Goal: Task Accomplishment & Management: Manage account settings

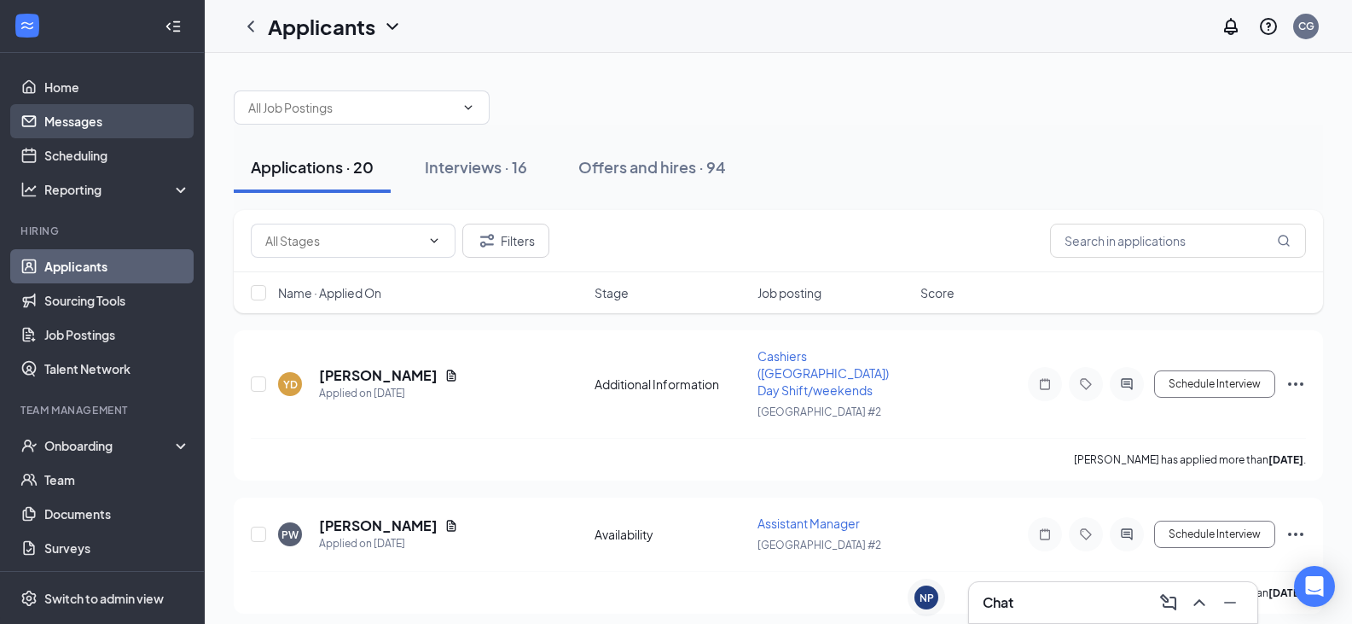
click at [86, 123] on link "Messages" at bounding box center [117, 121] width 146 height 34
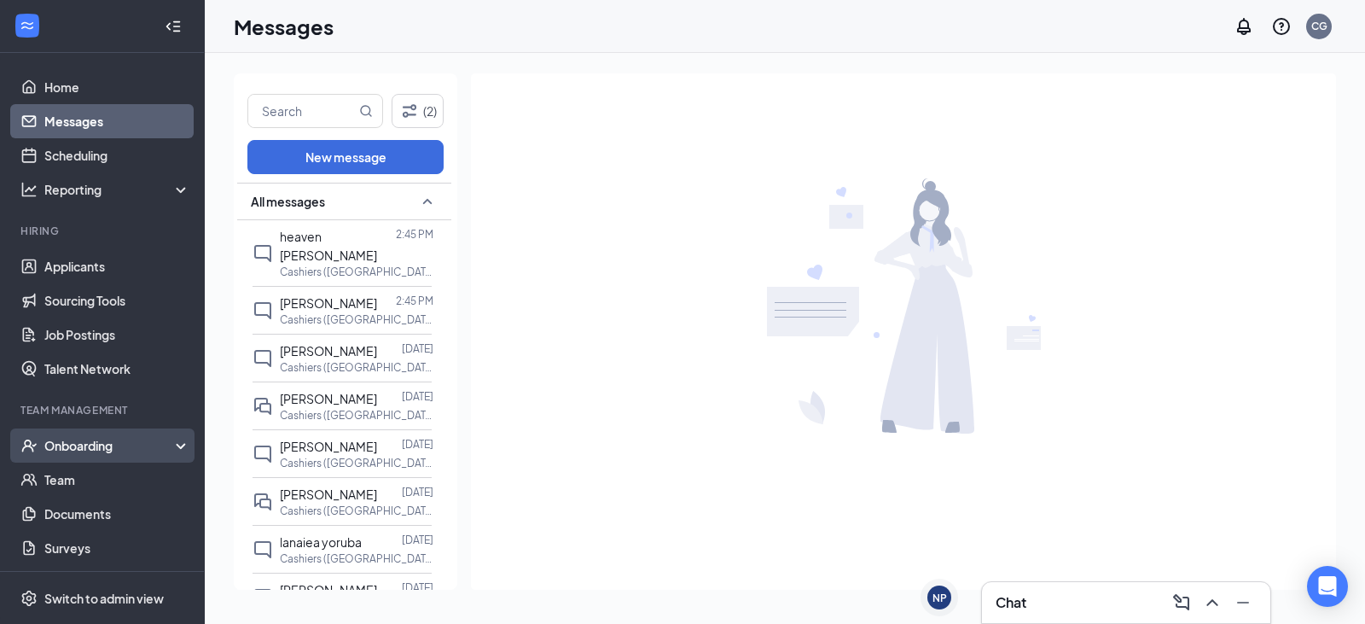
click at [80, 446] on div "Onboarding" at bounding box center [109, 445] width 131 height 17
click at [73, 484] on link "Overview" at bounding box center [117, 479] width 146 height 34
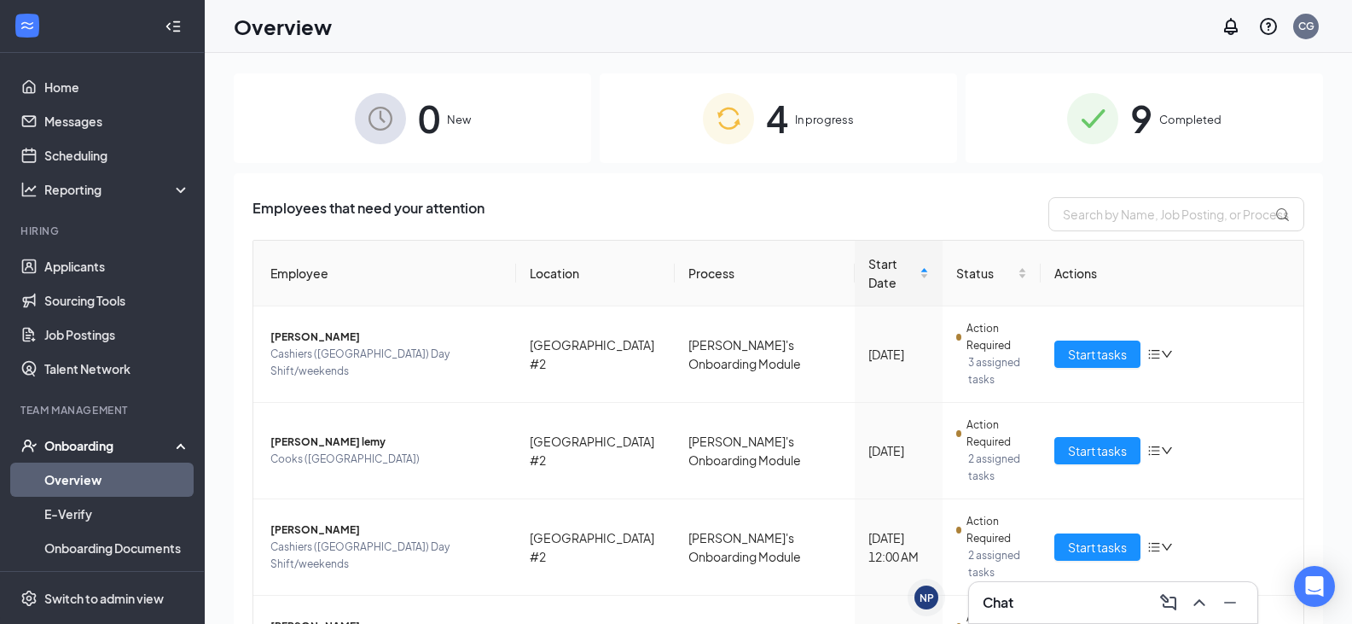
click at [749, 116] on div "4 In progress" at bounding box center [778, 118] width 357 height 90
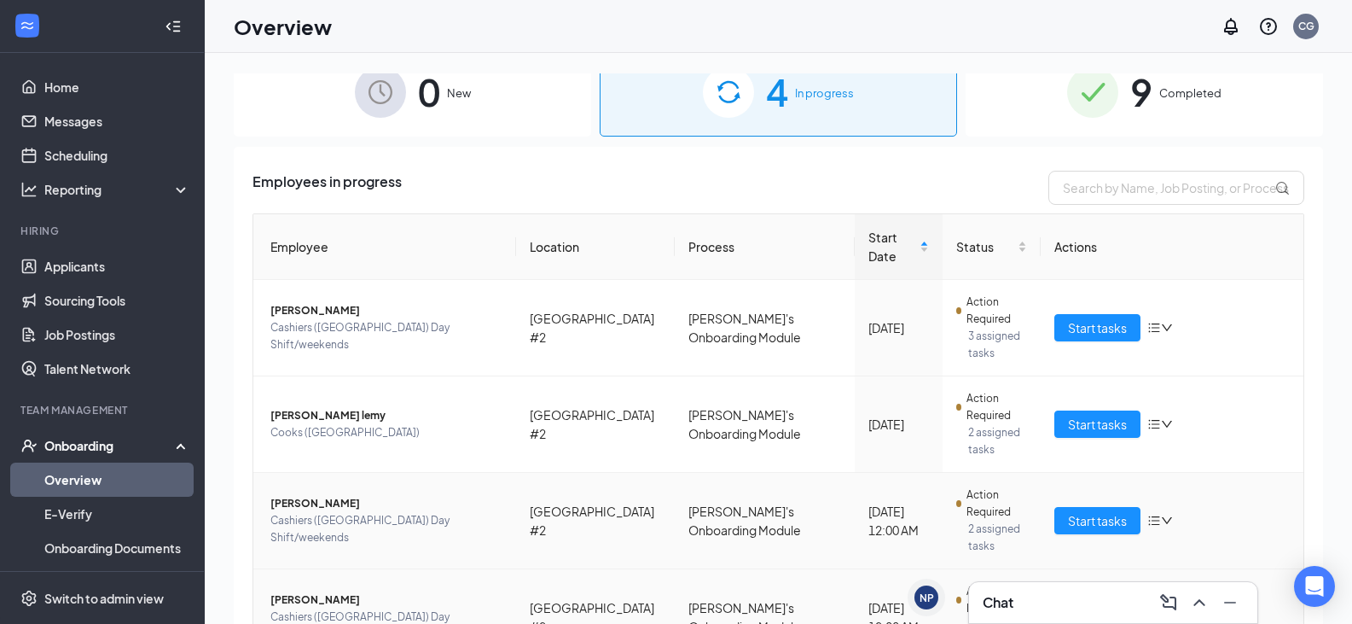
scroll to position [40, 0]
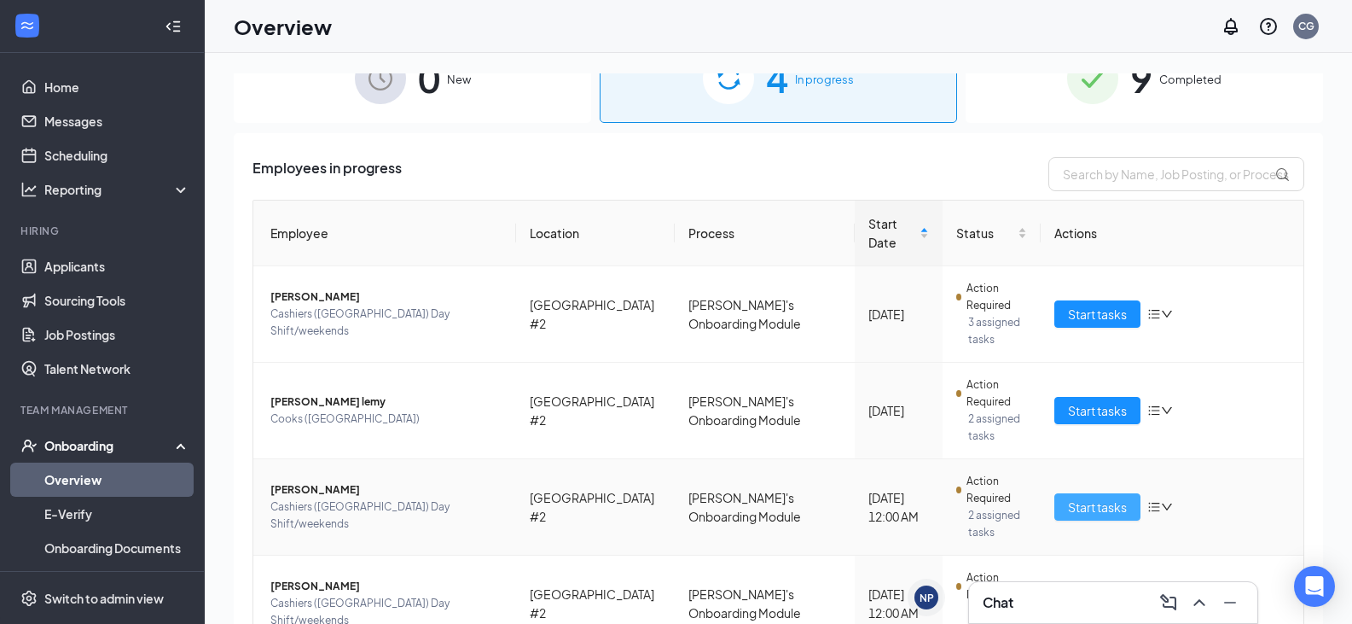
click at [1101, 497] on span "Start tasks" at bounding box center [1097, 506] width 59 height 19
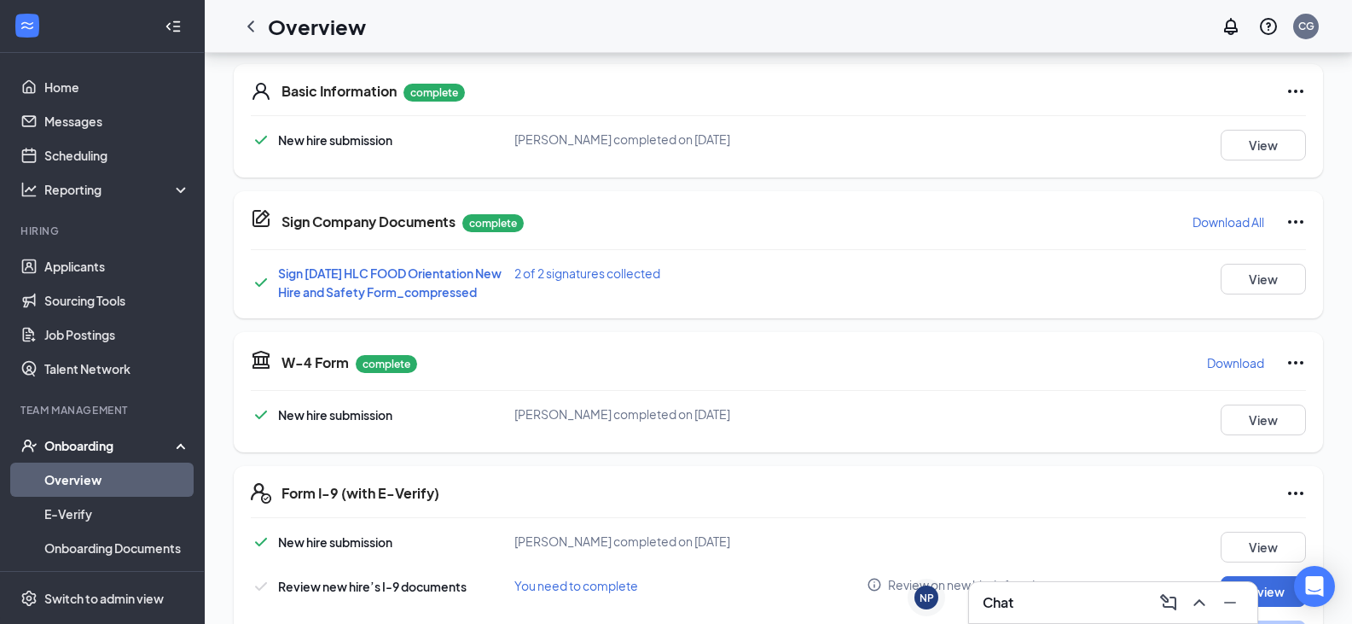
scroll to position [256, 0]
click at [1253, 274] on button "View" at bounding box center [1263, 277] width 85 height 31
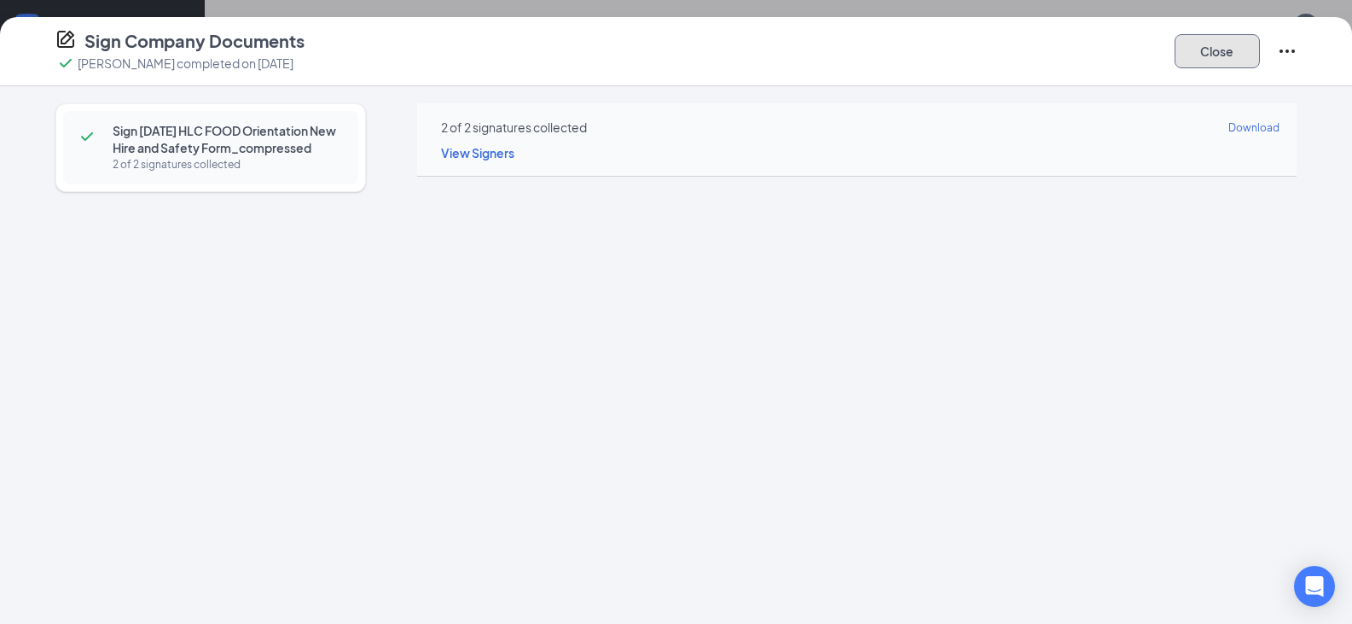
click at [1215, 59] on button "Close" at bounding box center [1217, 51] width 85 height 34
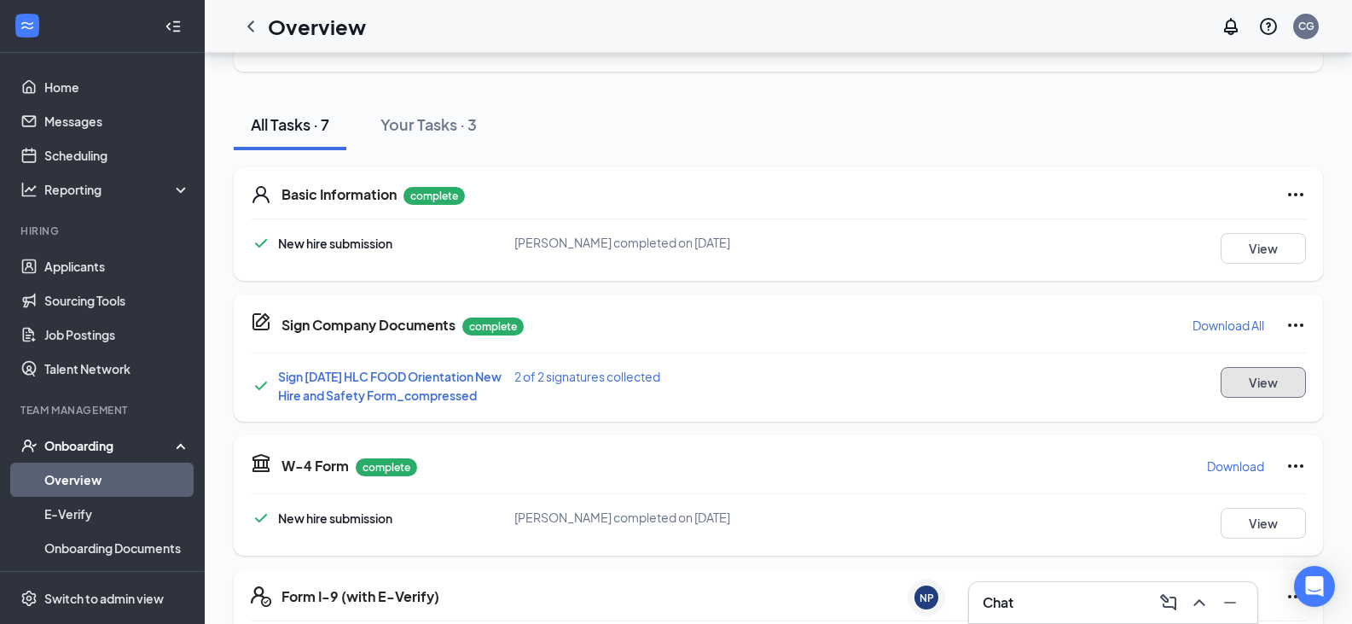
scroll to position [0, 0]
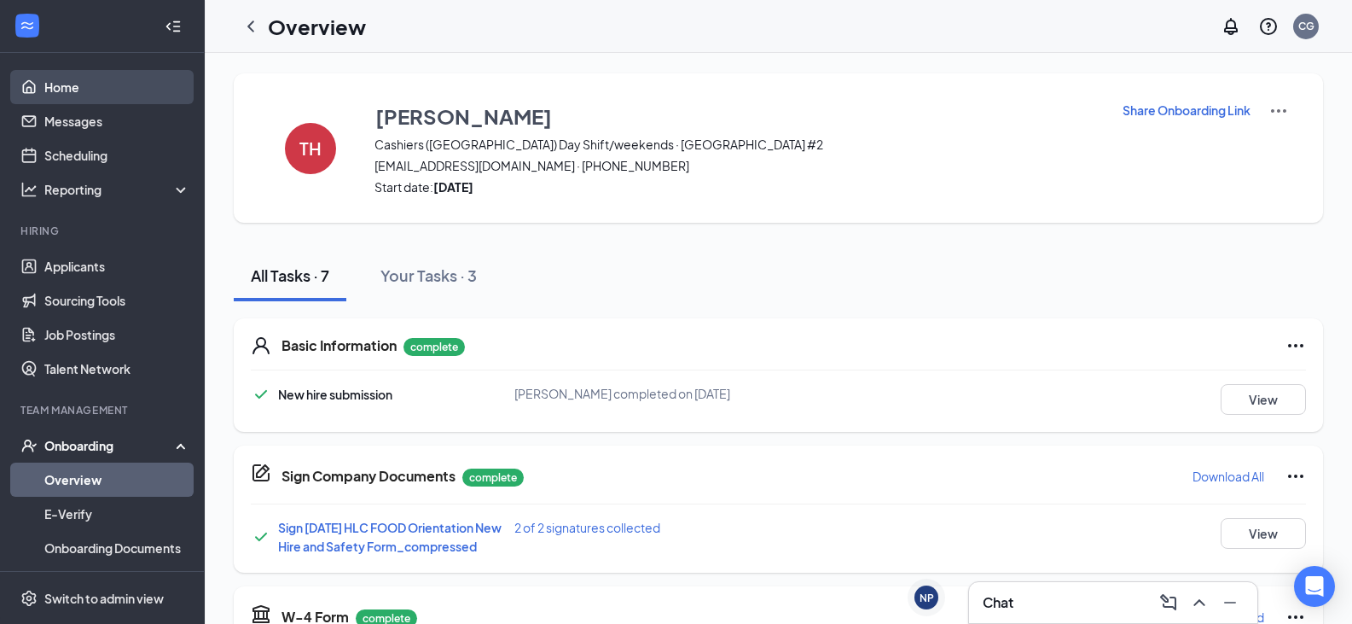
click at [55, 89] on link "Home" at bounding box center [117, 87] width 146 height 34
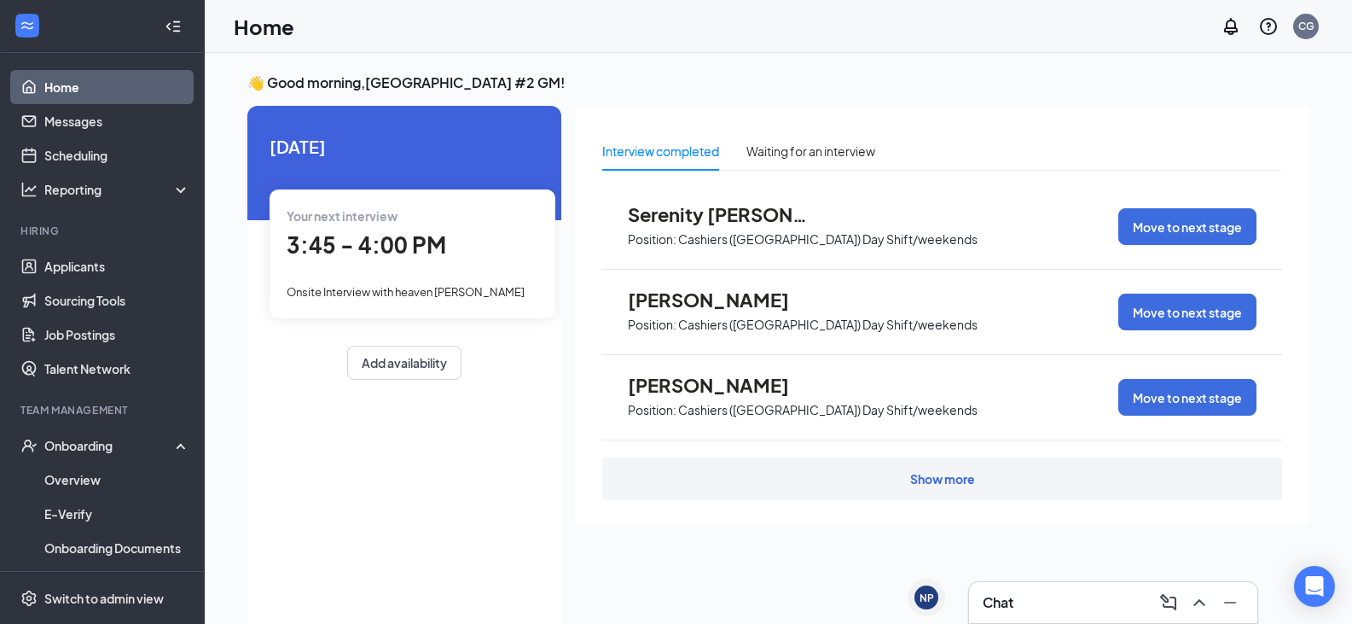
click at [590, 28] on div "Home CG" at bounding box center [779, 26] width 1148 height 53
drag, startPoint x: 588, startPoint y: 47, endPoint x: 588, endPoint y: 61, distance: 13.7
click at [588, 61] on div "Home CG NP [PERSON_NAME] NP Chat 👋 Good morning, [GEOGRAPHIC_DATA] #2 GM ! [DAT…" at bounding box center [779, 330] width 1148 height 660
click at [589, 52] on div "Home CG" at bounding box center [779, 26] width 1148 height 53
drag, startPoint x: 408, startPoint y: 462, endPoint x: 389, endPoint y: 418, distance: 48.2
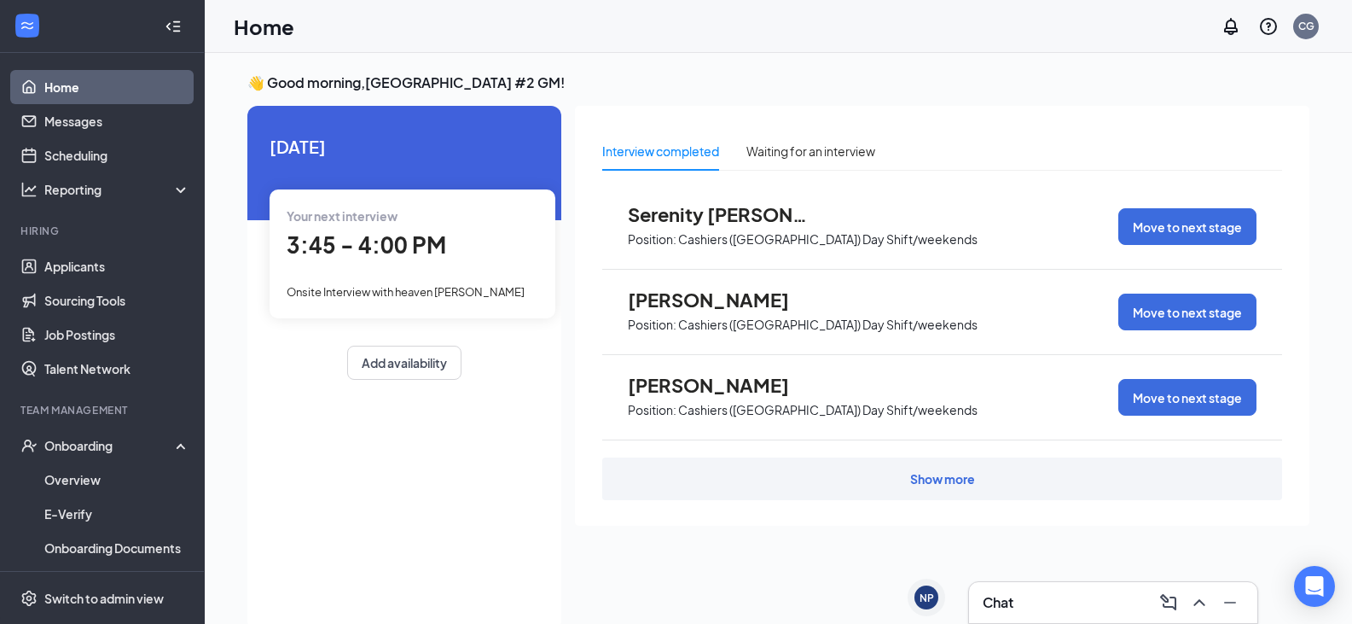
click at [407, 455] on div "[DATE] Your next interview 3:45 - 4:00 PM Onsite Interview with heaven [PERSON_…" at bounding box center [404, 368] width 314 height 525
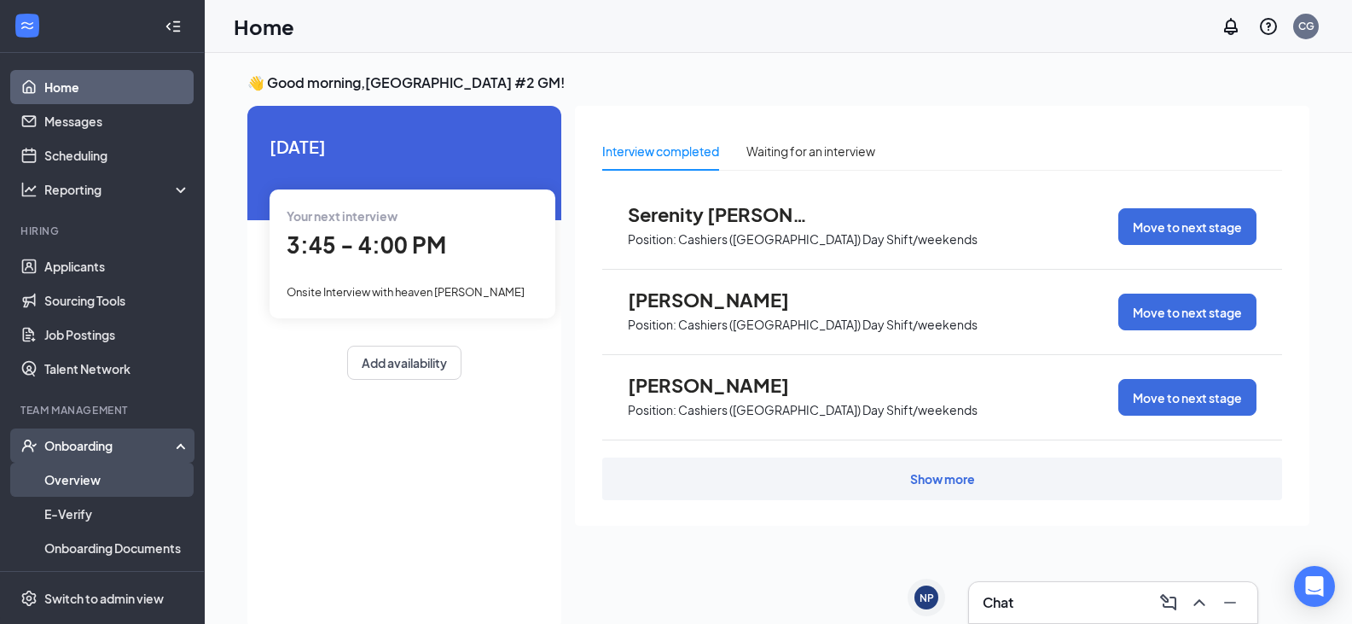
click at [73, 476] on link "Overview" at bounding box center [117, 479] width 146 height 34
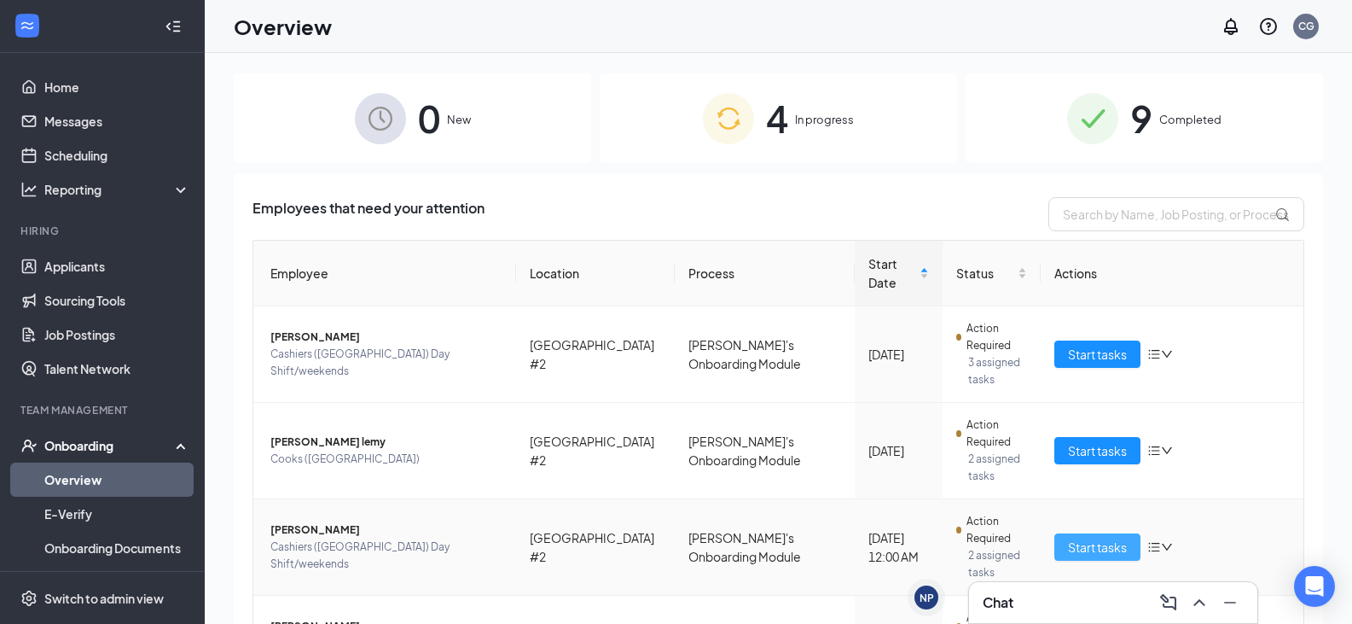
click at [1082, 538] on span "Start tasks" at bounding box center [1097, 547] width 59 height 19
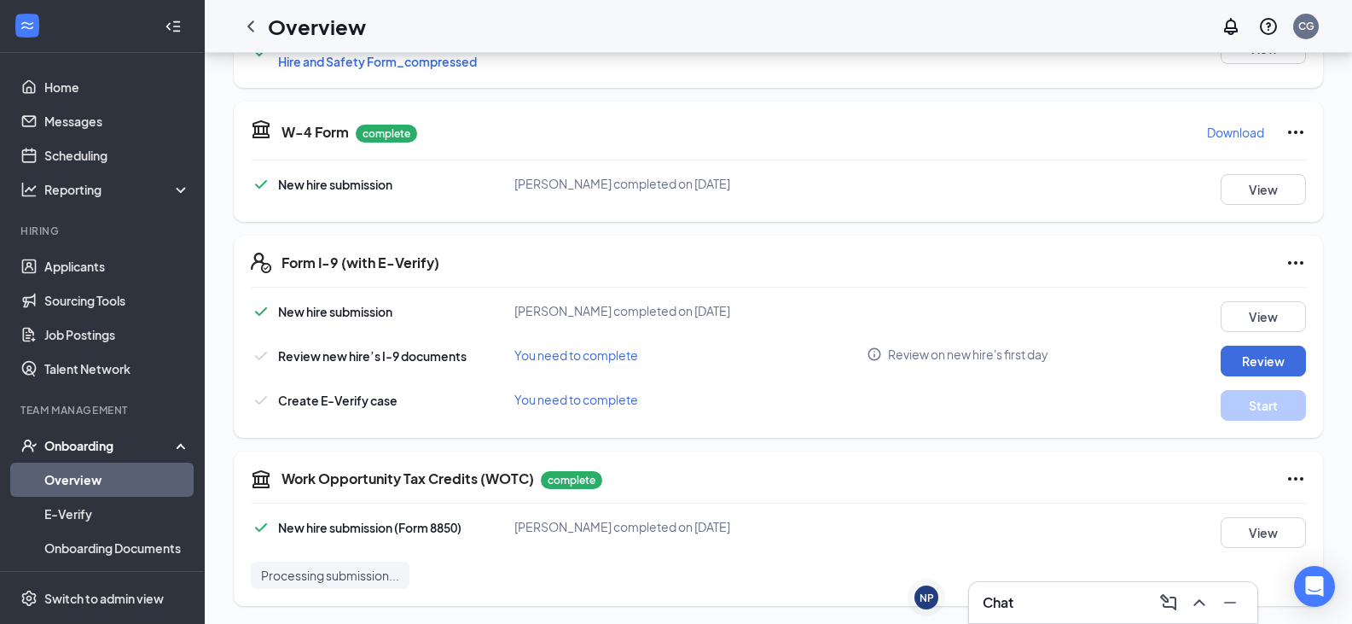
scroll to position [487, 0]
